Goal: Information Seeking & Learning: Learn about a topic

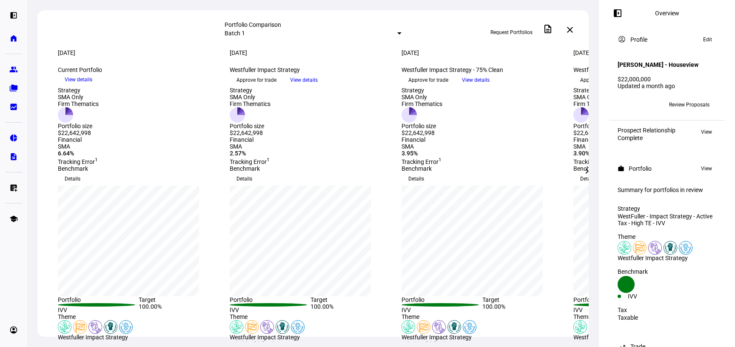
click at [589, 171] on mat-icon "chevron_right" at bounding box center [587, 171] width 10 height 10
click at [12, 156] on eth-mat-symbol "description" at bounding box center [13, 156] width 9 height 9
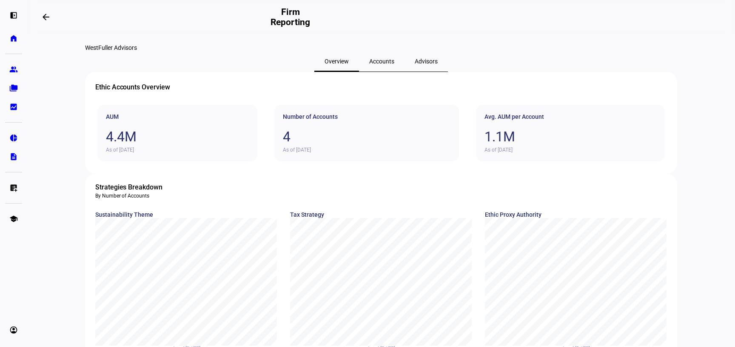
click at [415, 64] on span "Advisors" at bounding box center [426, 61] width 23 height 6
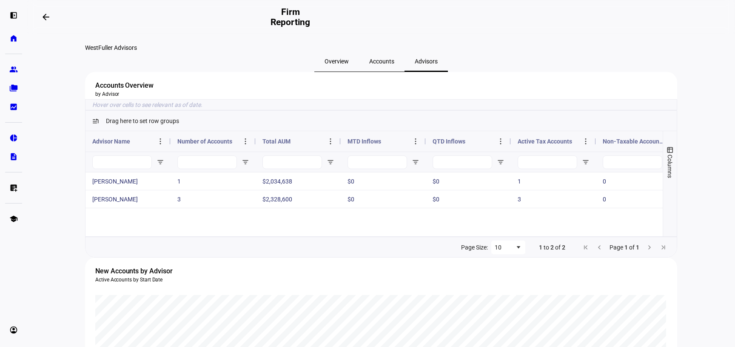
click at [349, 64] on span "Overview" at bounding box center [336, 61] width 24 height 6
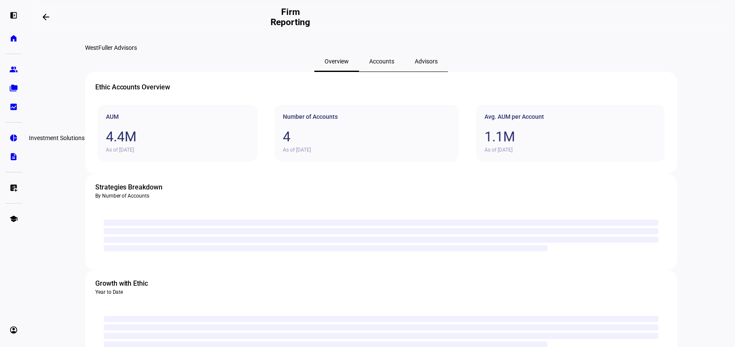
click at [13, 140] on eth-mat-symbol "pie_chart" at bounding box center [13, 138] width 9 height 9
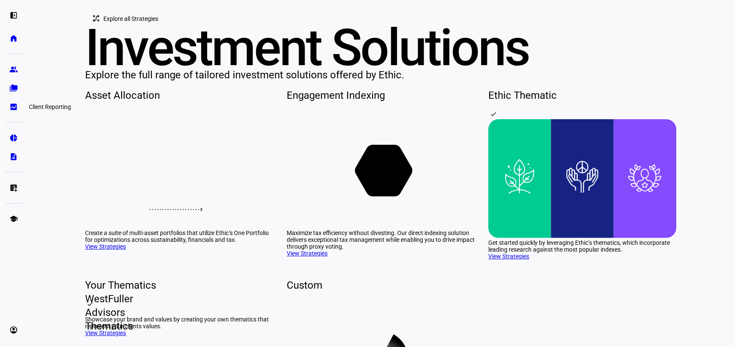
click at [8, 106] on link "bid_landscape Client Reporting" at bounding box center [13, 106] width 17 height 17
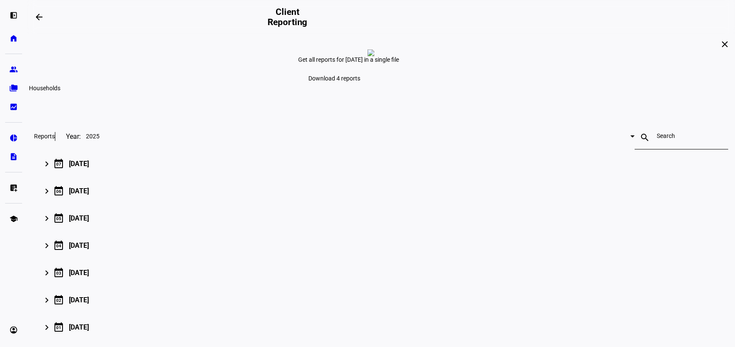
click at [12, 88] on eth-mat-symbol "folder_copy" at bounding box center [13, 88] width 9 height 9
click at [15, 220] on eth-mat-symbol "school" at bounding box center [13, 218] width 9 height 9
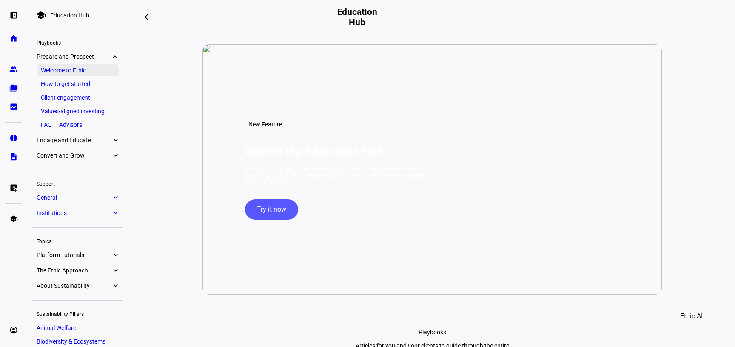
click at [66, 67] on link "Welcome to Ethic" at bounding box center [78, 70] width 82 height 12
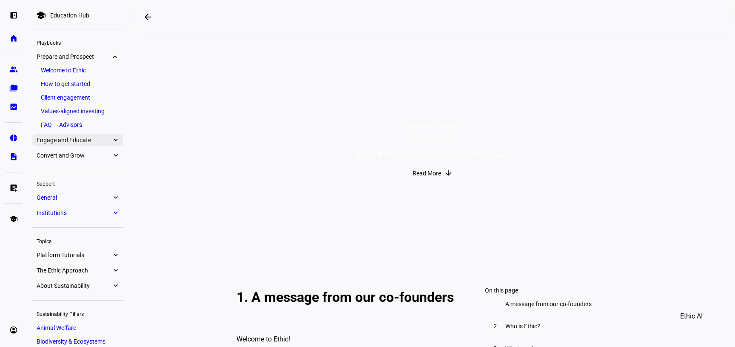
click at [79, 143] on span "Engage and Educate" at bounding box center [74, 140] width 75 height 7
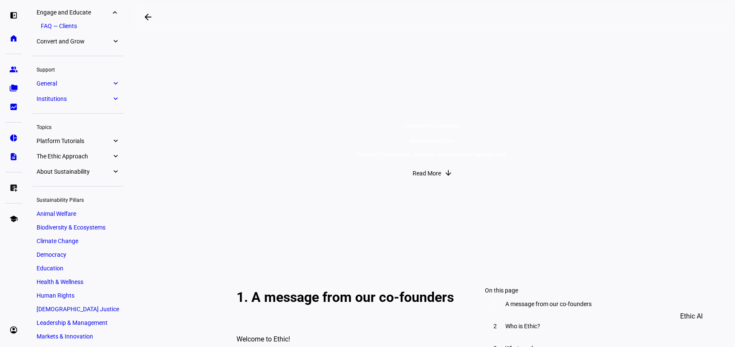
scroll to position [130, 0]
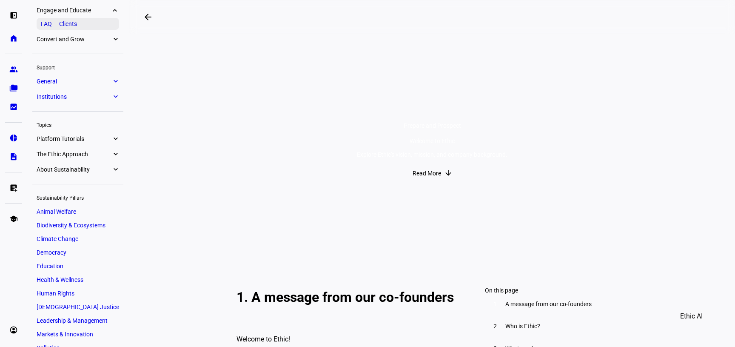
click at [71, 26] on link "FAQ — Clients" at bounding box center [78, 24] width 82 height 12
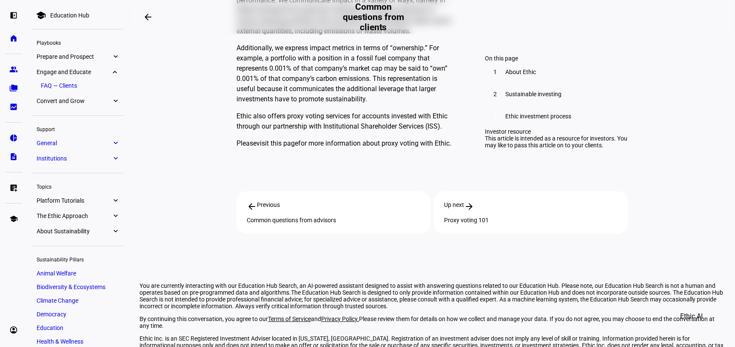
click at [78, 215] on span "The Ethic Approach" at bounding box center [74, 215] width 75 height 7
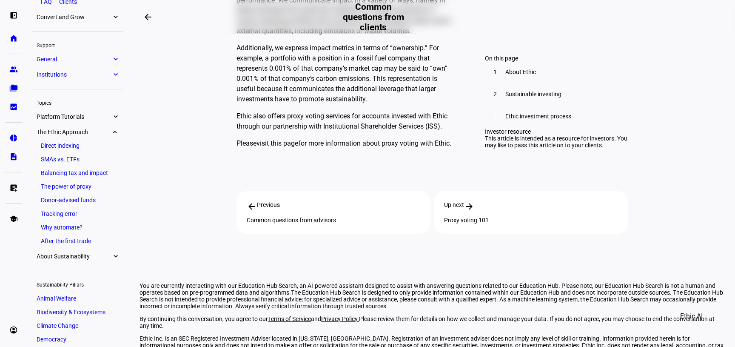
scroll to position [77, 0]
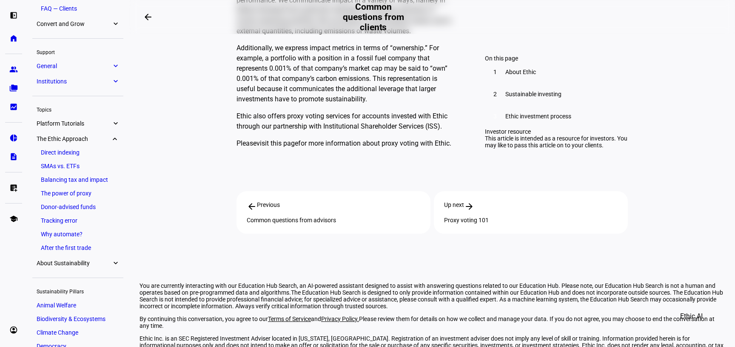
click at [72, 122] on span "Platform Tutorials" at bounding box center [74, 123] width 75 height 7
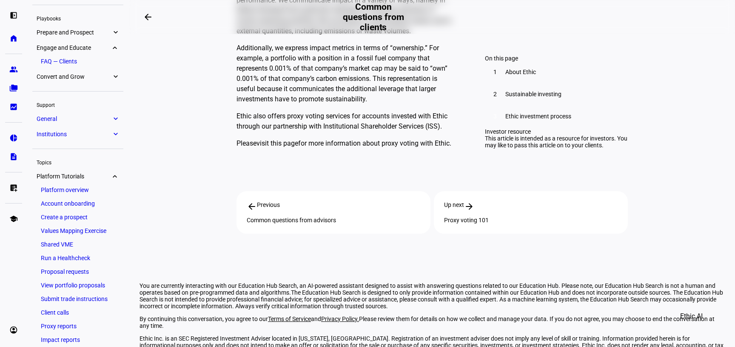
scroll to position [0, 0]
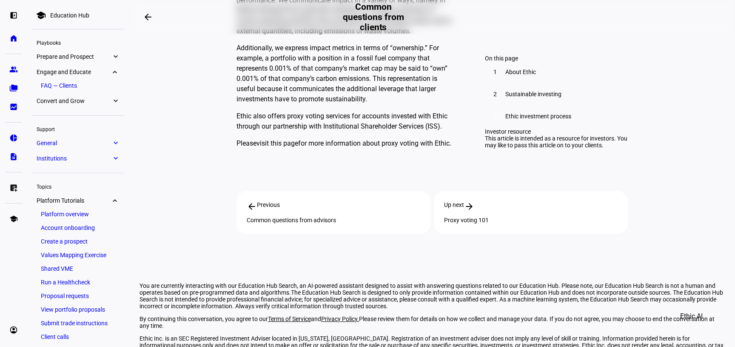
click at [70, 143] on span "General" at bounding box center [74, 142] width 75 height 7
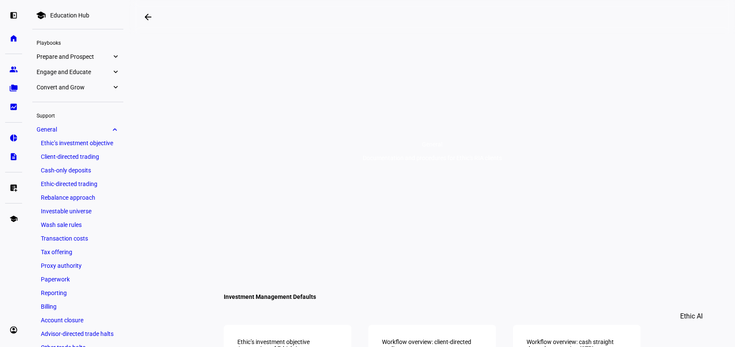
click at [101, 127] on span "General" at bounding box center [74, 129] width 75 height 7
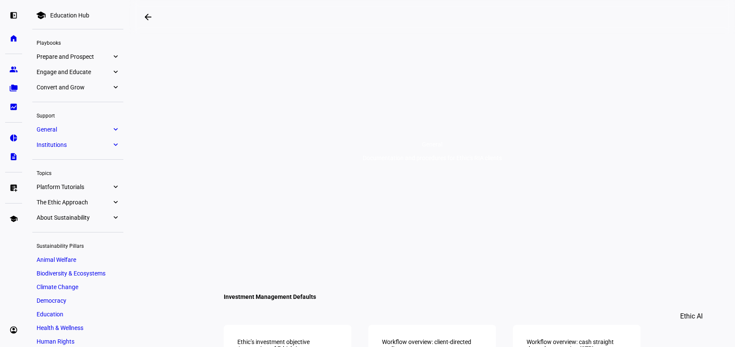
click at [88, 84] on span "Convert and Grow" at bounding box center [74, 87] width 75 height 7
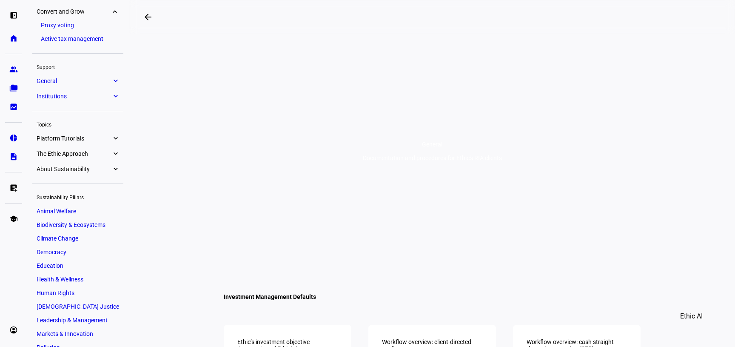
click at [88, 74] on div "school Education Hub Playbooks Prepare and Prospect expand_more Welcome to Ethi…" at bounding box center [77, 175] width 91 height 493
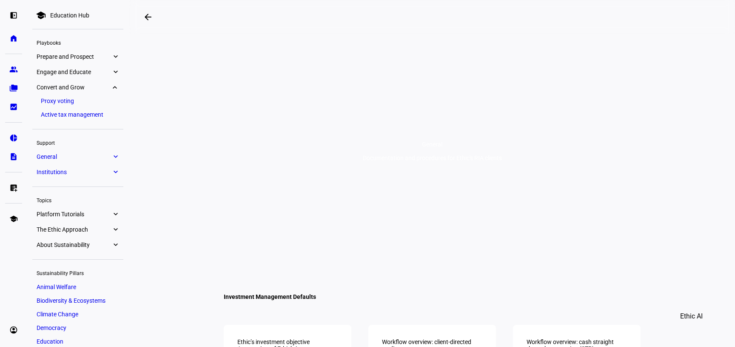
click at [86, 74] on span "Engage and Educate" at bounding box center [74, 71] width 75 height 7
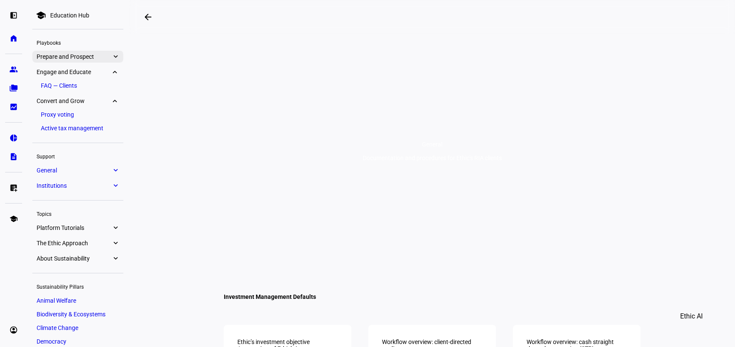
click at [87, 61] on link "Prepare and Prospect expand_more" at bounding box center [77, 57] width 91 height 12
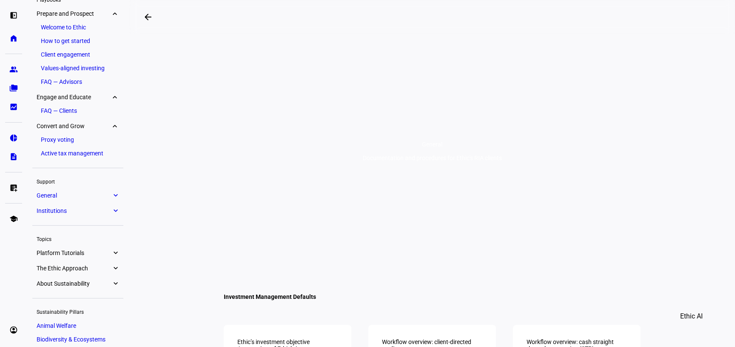
scroll to position [46, 0]
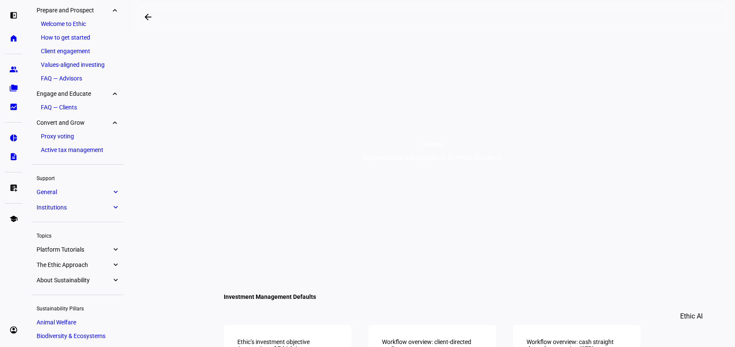
click at [71, 76] on link "FAQ — Advisors" at bounding box center [78, 78] width 82 height 12
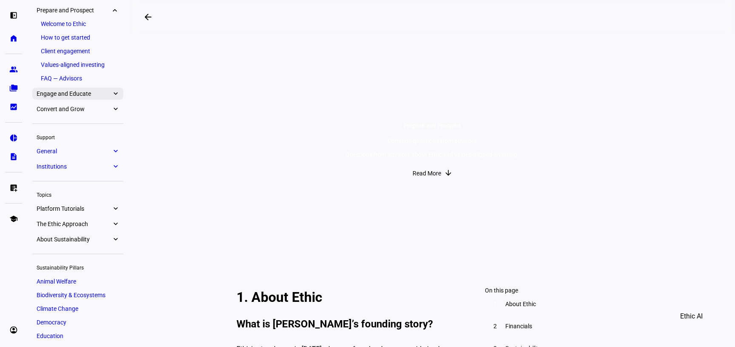
click at [105, 97] on span "Engage and Educate" at bounding box center [74, 93] width 75 height 7
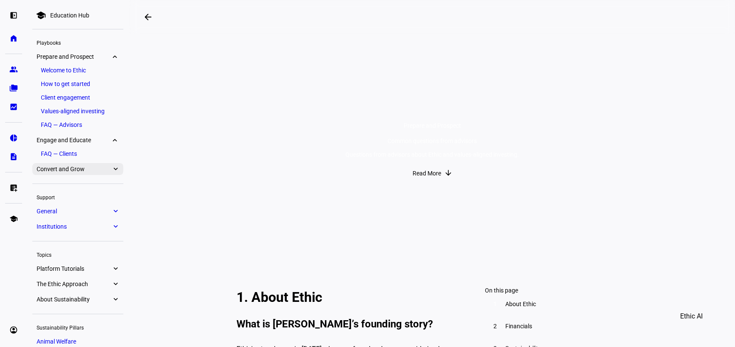
click at [93, 174] on link "Convert and Grow expand_more" at bounding box center [77, 169] width 91 height 12
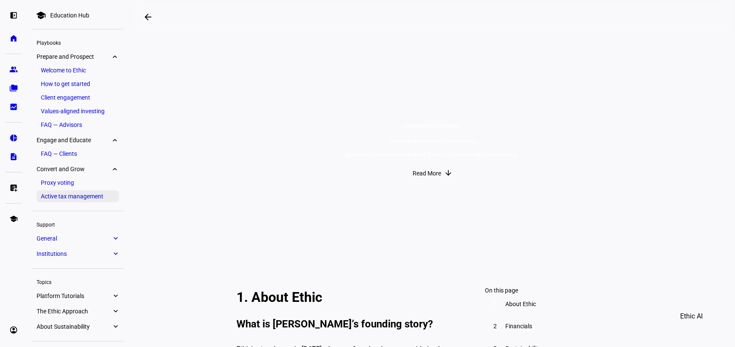
click at [77, 196] on link "Active tax management" at bounding box center [78, 196] width 82 height 12
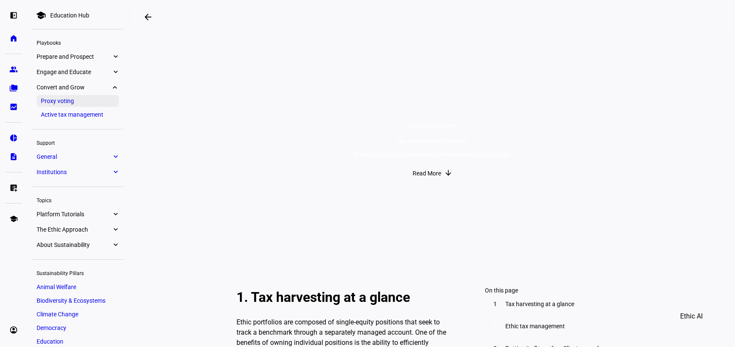
click at [76, 102] on link "Proxy voting" at bounding box center [78, 101] width 82 height 12
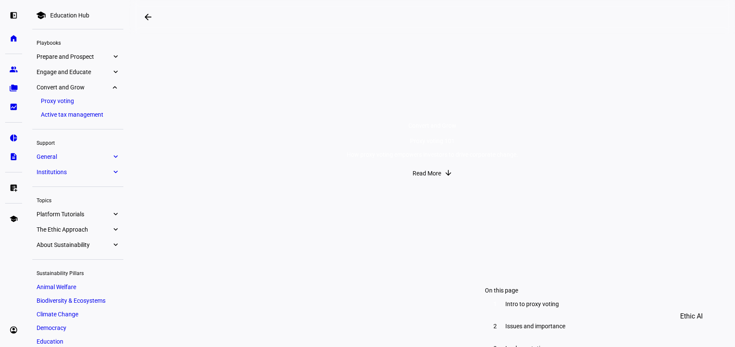
click at [81, 75] on span "Engage and Educate" at bounding box center [74, 71] width 75 height 7
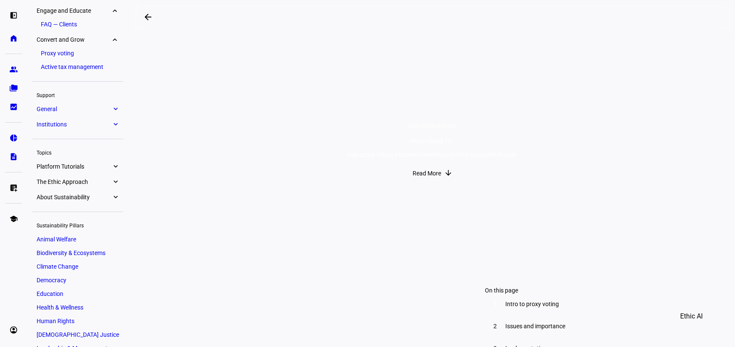
scroll to position [62, 0]
click at [61, 23] on link "FAQ — Clients" at bounding box center [78, 24] width 82 height 12
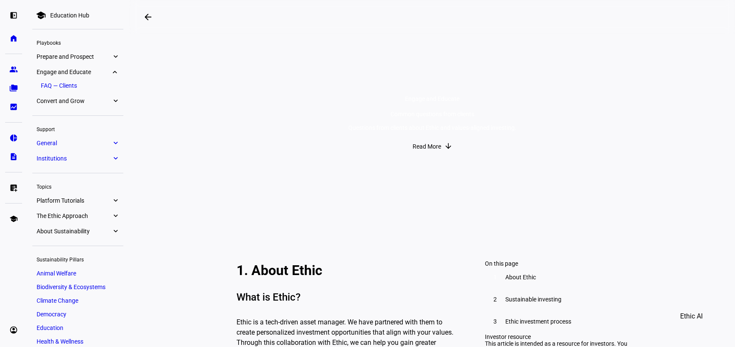
click at [84, 49] on div "school Education Hub Playbooks Prepare and Prospect expand_more Welcome to Ethi…" at bounding box center [77, 245] width 91 height 480
click at [84, 51] on link "Prepare and Prospect expand_more" at bounding box center [77, 57] width 91 height 12
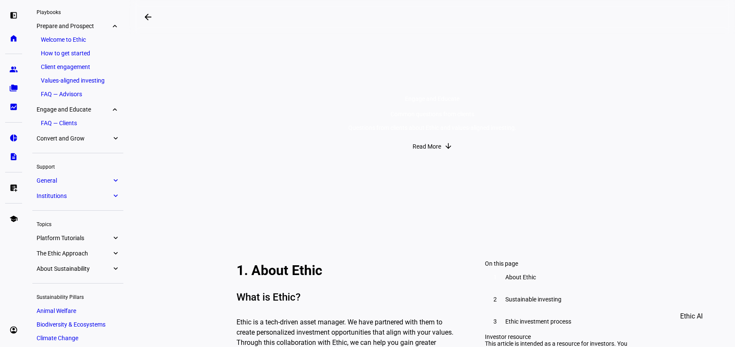
scroll to position [46, 0]
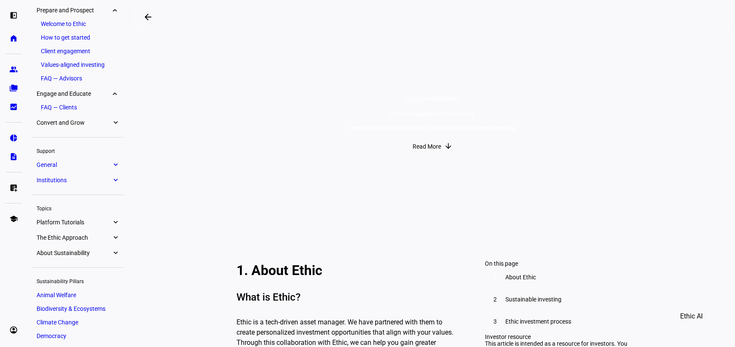
click at [68, 17] on div "Prepare and Prospect expand_more Welcome to Ethic How to get started Client eng…" at bounding box center [77, 44] width 91 height 80
click at [68, 23] on link "Welcome to Ethic" at bounding box center [78, 24] width 82 height 12
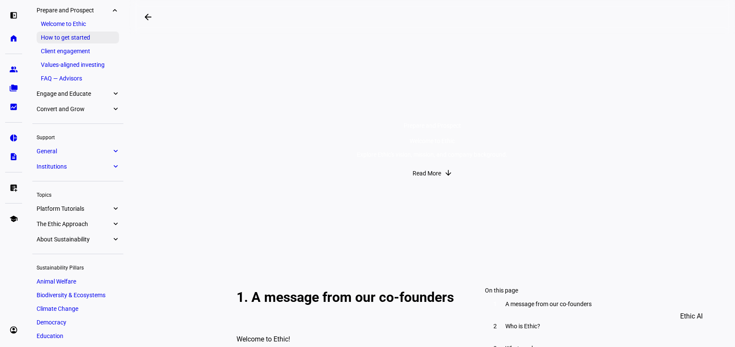
click at [70, 35] on link "How to get started" at bounding box center [78, 37] width 82 height 12
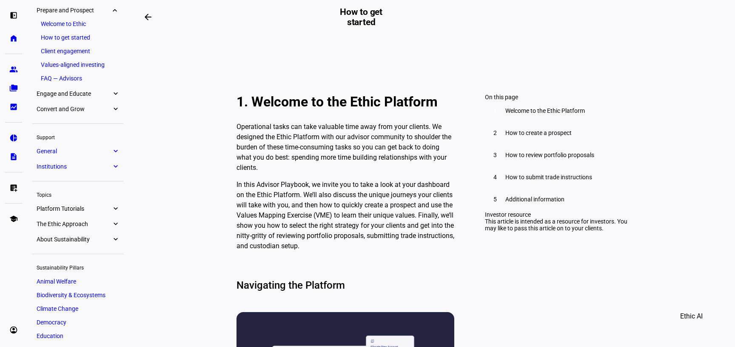
scroll to position [248, 0]
